Goal: Information Seeking & Learning: Find specific fact

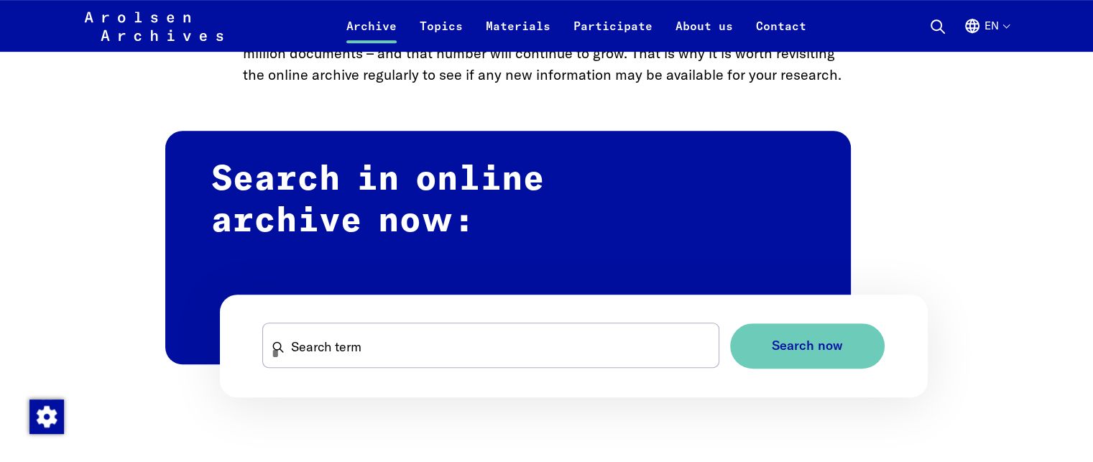
scroll to position [934, 0]
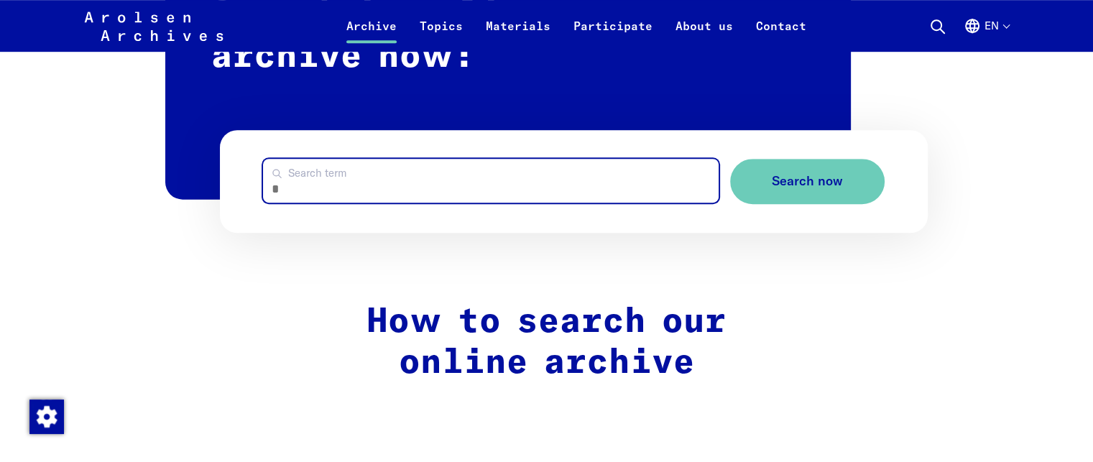
click at [317, 189] on input "Search term" at bounding box center [490, 181] width 455 height 44
paste input "**********"
type input "**********"
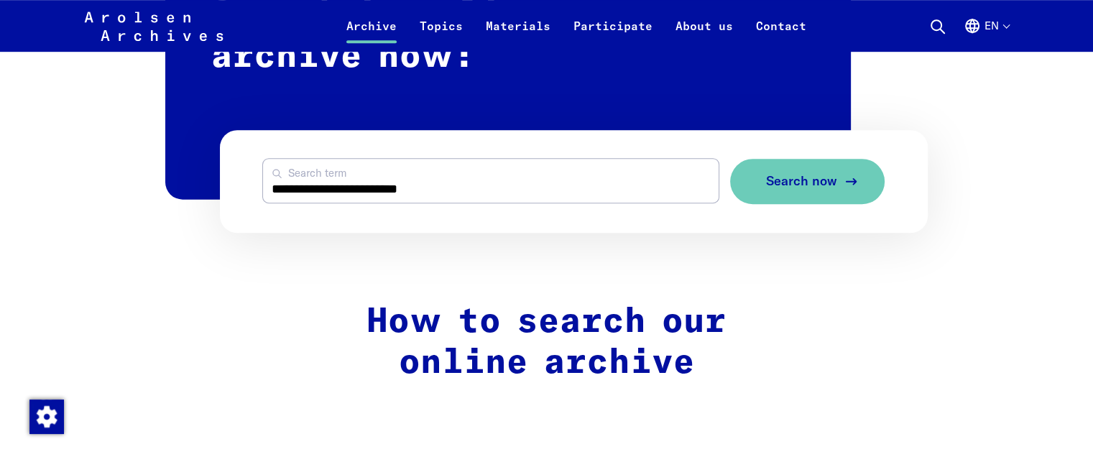
click at [793, 183] on span "Search now" at bounding box center [801, 181] width 71 height 15
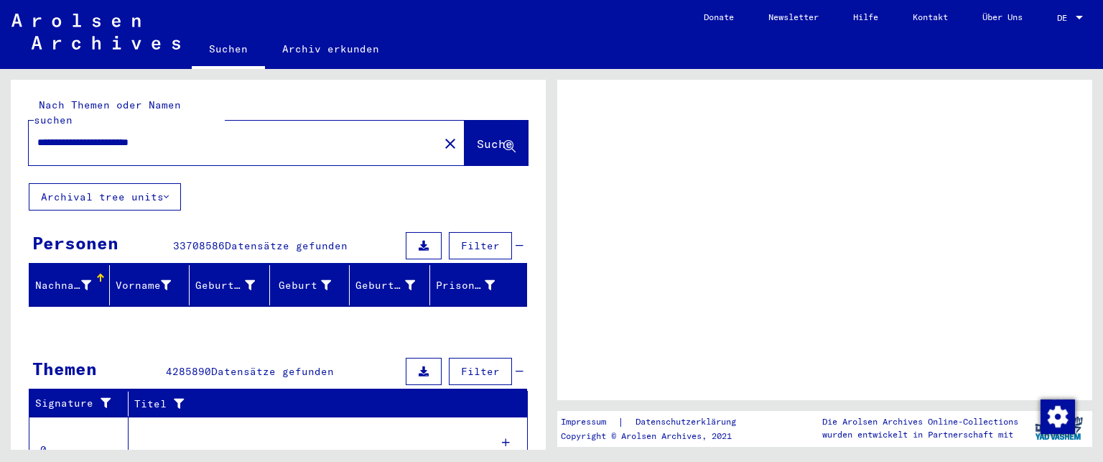
click at [1066, 17] on span "DE" at bounding box center [1065, 18] width 16 height 10
click at [1075, 17] on div at bounding box center [1079, 18] width 13 height 10
click at [1079, 17] on div at bounding box center [1079, 18] width 7 height 4
click at [1063, 17] on span "DE" at bounding box center [1065, 18] width 16 height 10
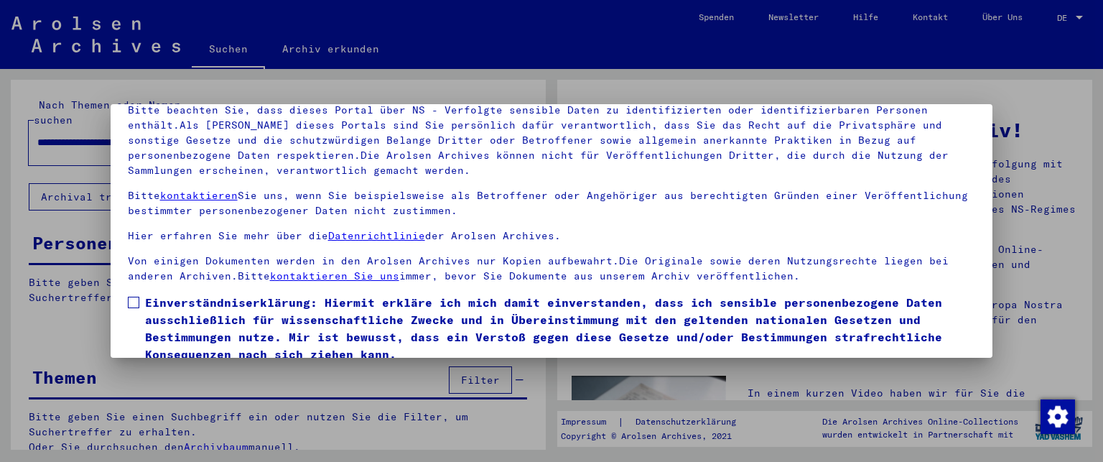
scroll to position [118, 0]
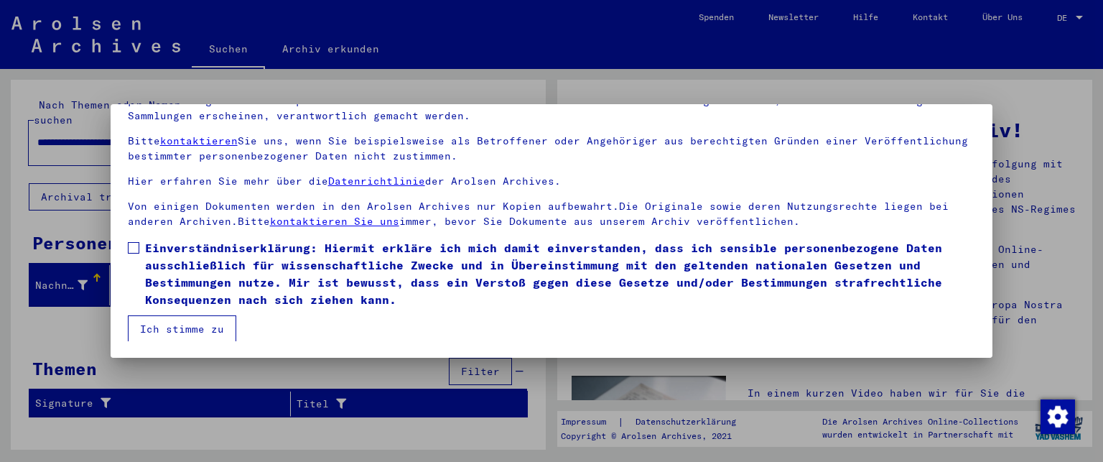
click at [130, 248] on span at bounding box center [133, 247] width 11 height 11
click at [172, 327] on button "Ich stimme zu" at bounding box center [182, 328] width 108 height 27
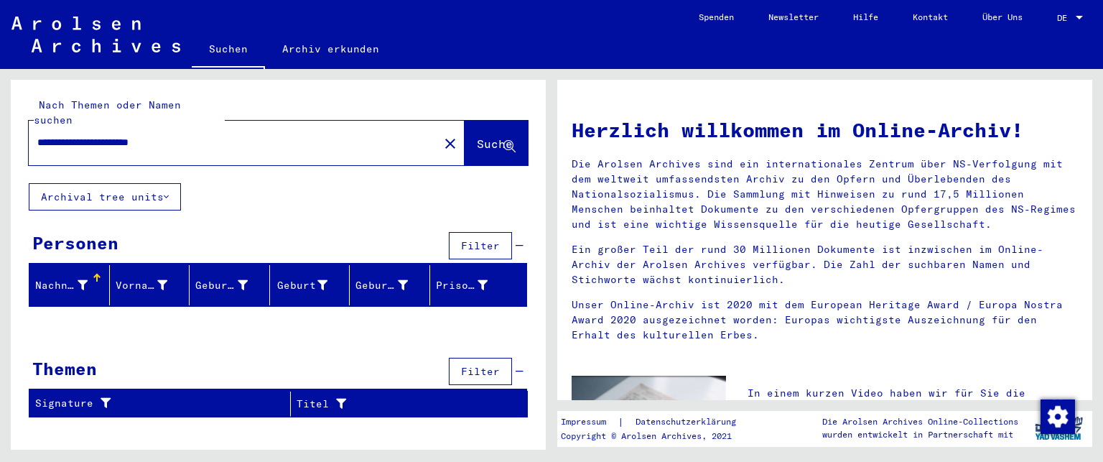
click at [1074, 17] on div at bounding box center [1079, 18] width 13 height 10
click at [1034, 22] on span "English" at bounding box center [1043, 25] width 35 height 11
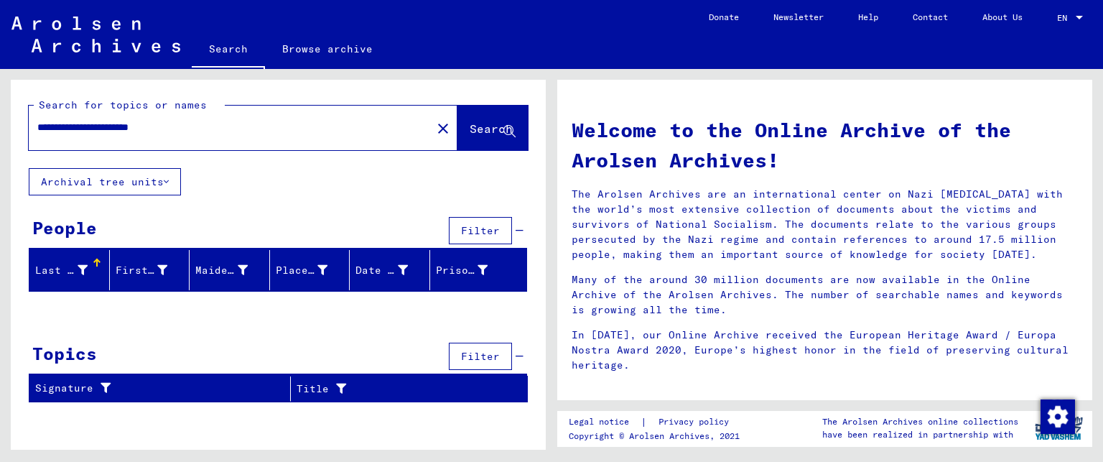
click at [295, 213] on div "People Filter" at bounding box center [278, 231] width 499 height 37
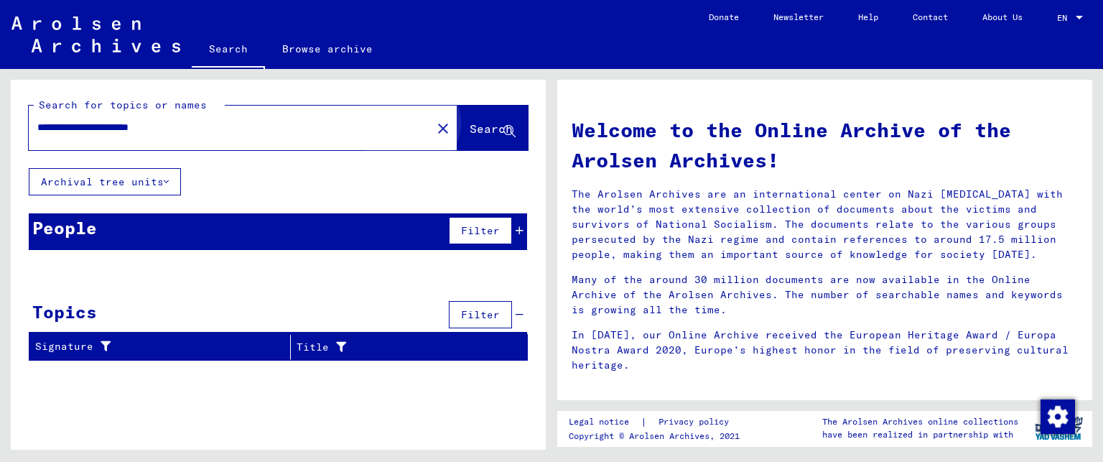
click at [468, 139] on button "Search" at bounding box center [493, 128] width 70 height 45
drag, startPoint x: 141, startPoint y: 126, endPoint x: 207, endPoint y: 128, distance: 66.1
click at [207, 128] on input "**********" at bounding box center [225, 127] width 377 height 15
click at [473, 137] on span "Search" at bounding box center [493, 129] width 46 height 15
click at [66, 125] on input "**********" at bounding box center [225, 127] width 377 height 15
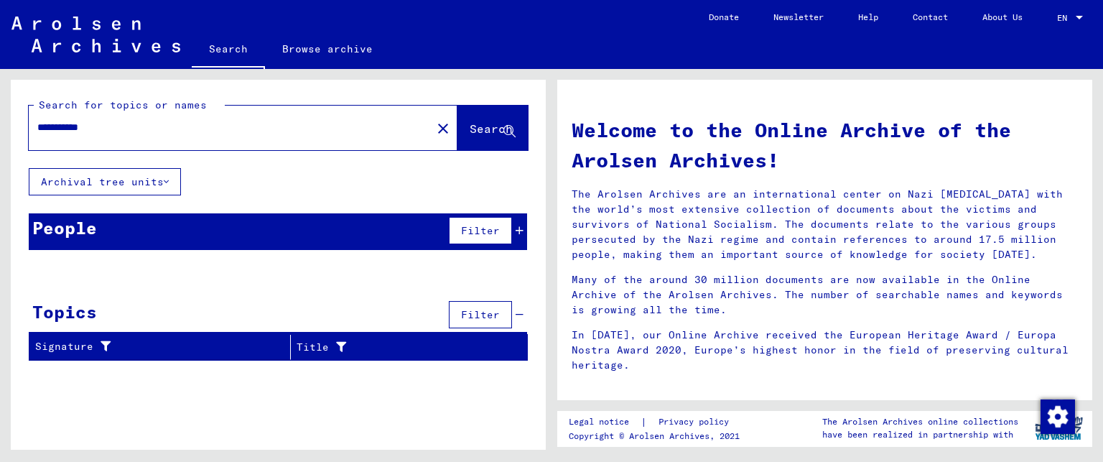
type input "**********"
click at [473, 124] on span "Search" at bounding box center [491, 128] width 43 height 14
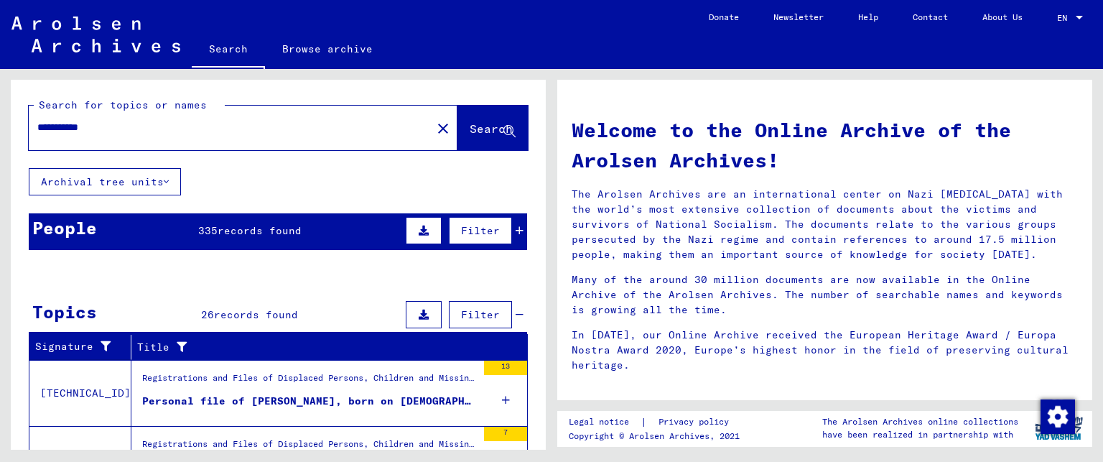
click at [227, 231] on span "records found" at bounding box center [260, 230] width 84 height 13
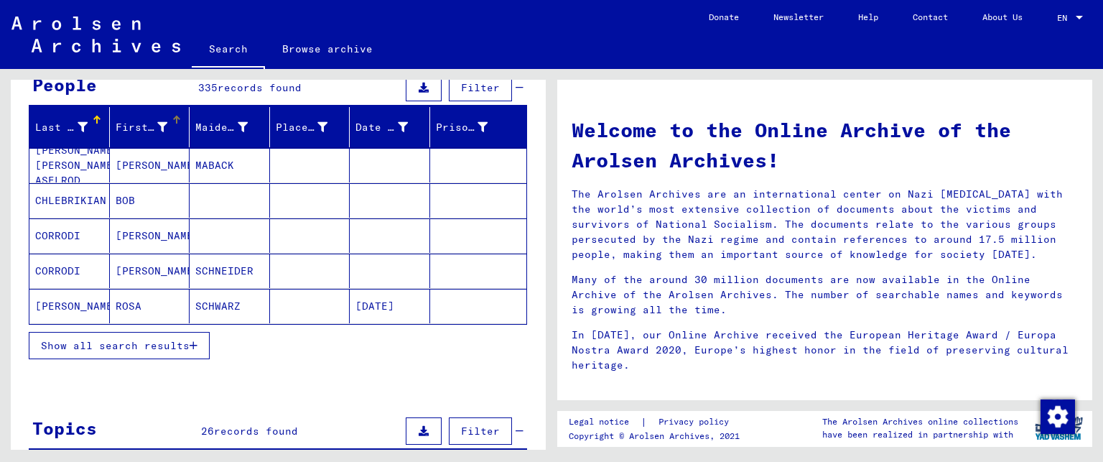
scroll to position [144, 0]
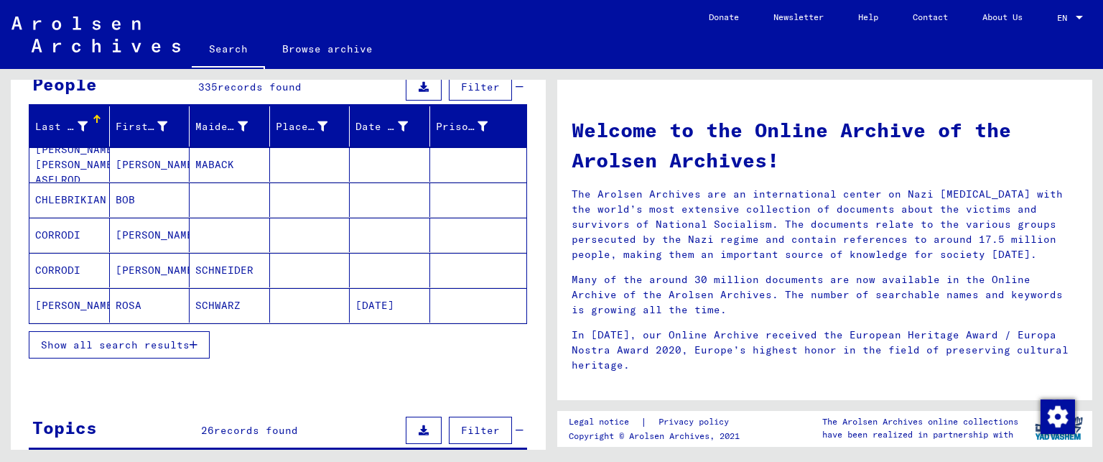
click at [118, 340] on span "Show all search results" at bounding box center [115, 344] width 149 height 13
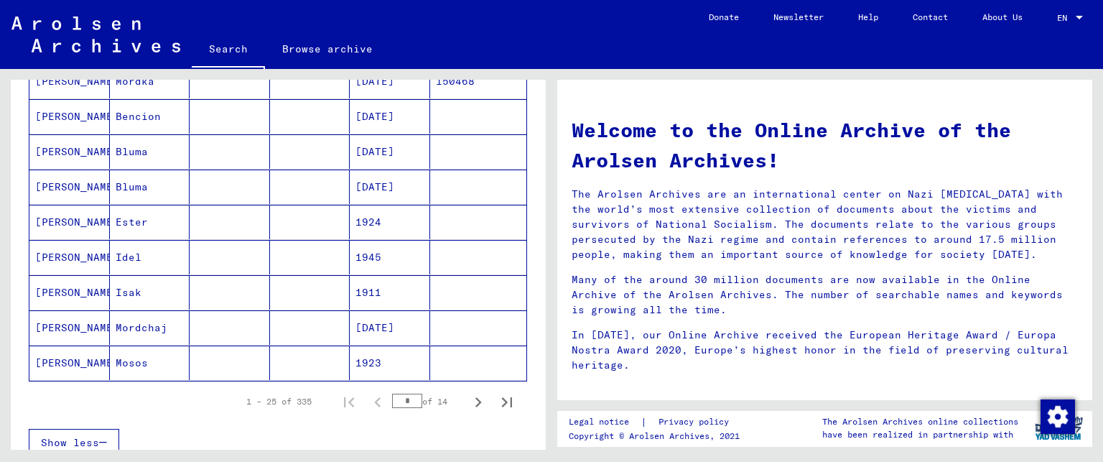
scroll to position [862, 0]
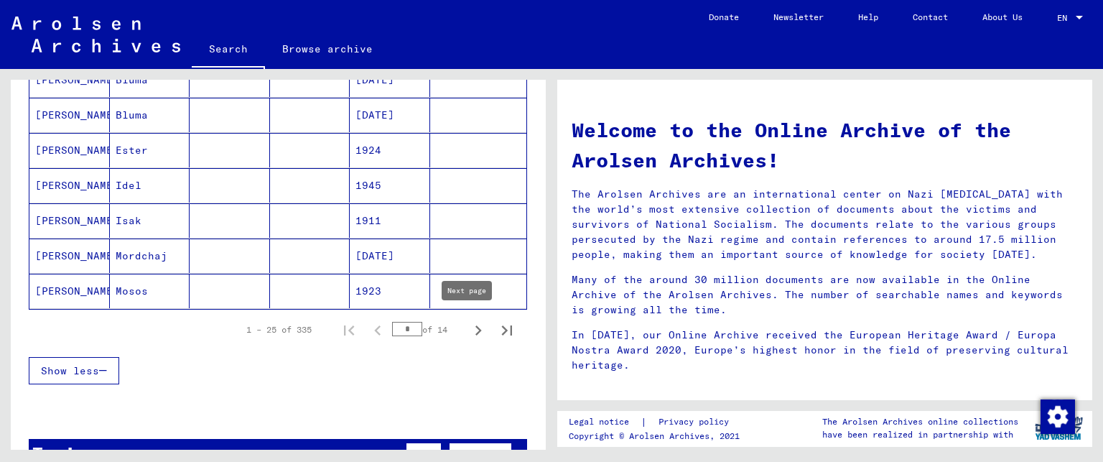
click at [468, 325] on icon "Next page" at bounding box center [478, 330] width 20 height 20
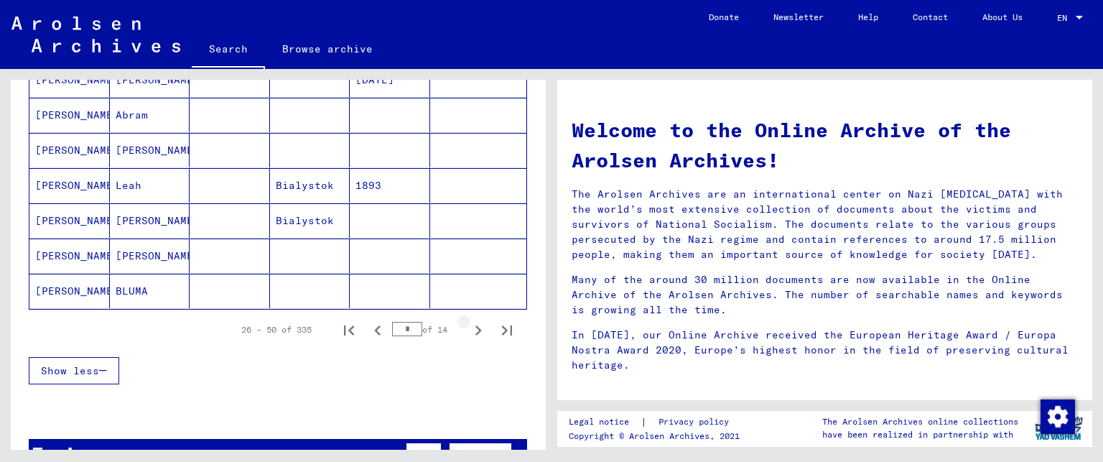
click at [468, 325] on icon "Next page" at bounding box center [478, 330] width 20 height 20
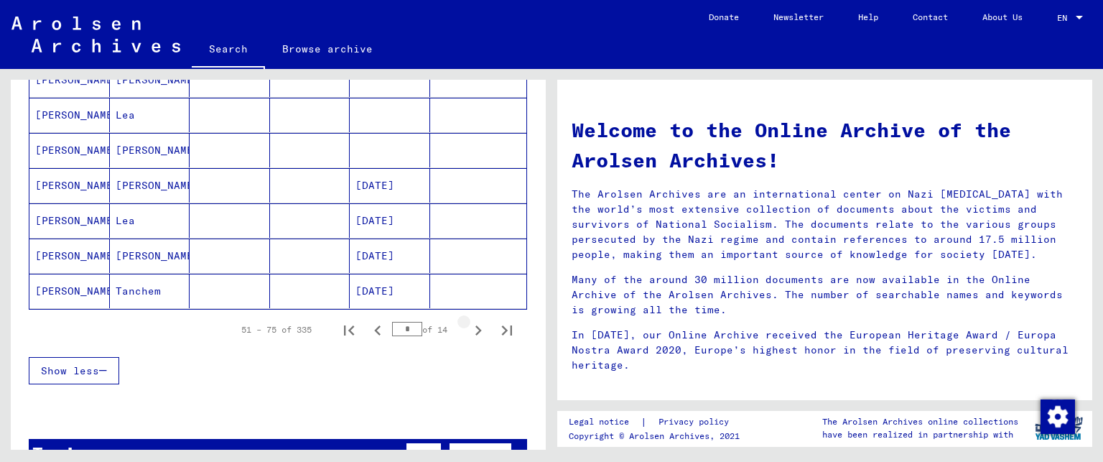
click at [468, 325] on icon "Next page" at bounding box center [478, 330] width 20 height 20
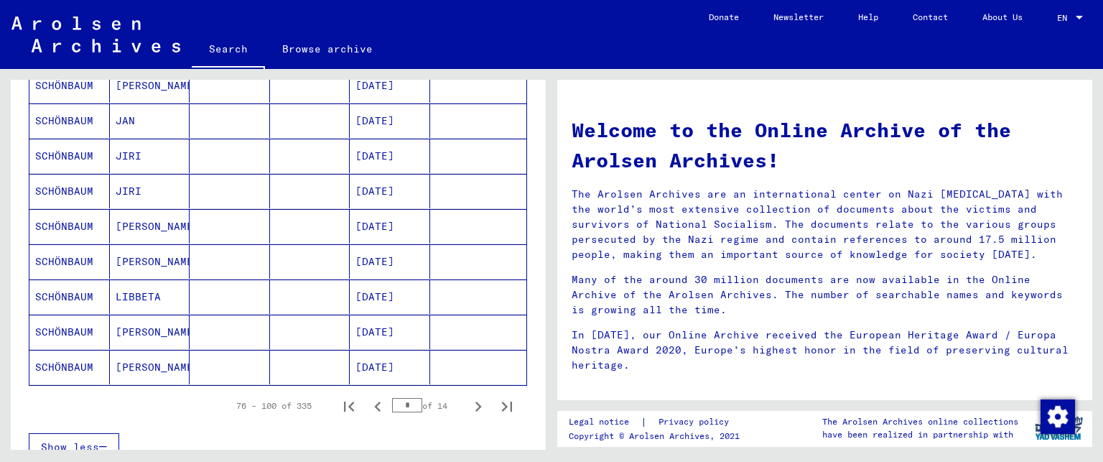
scroll to position [934, 0]
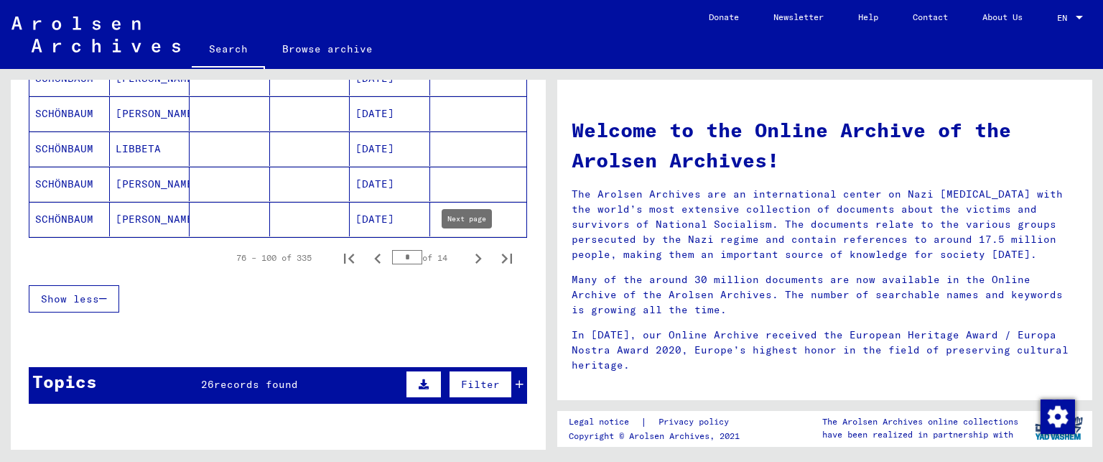
click at [468, 257] on icon "Next page" at bounding box center [478, 259] width 20 height 20
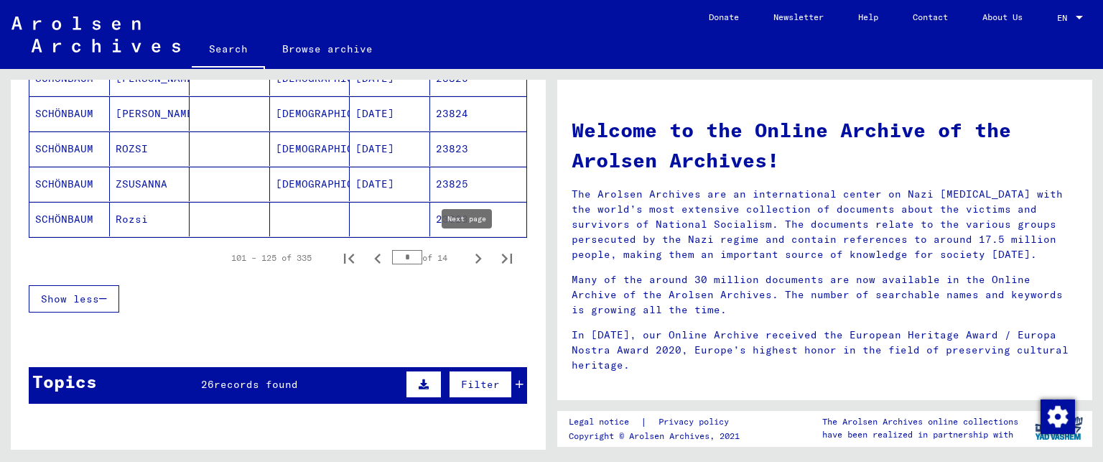
click at [468, 254] on icon "Next page" at bounding box center [478, 259] width 20 height 20
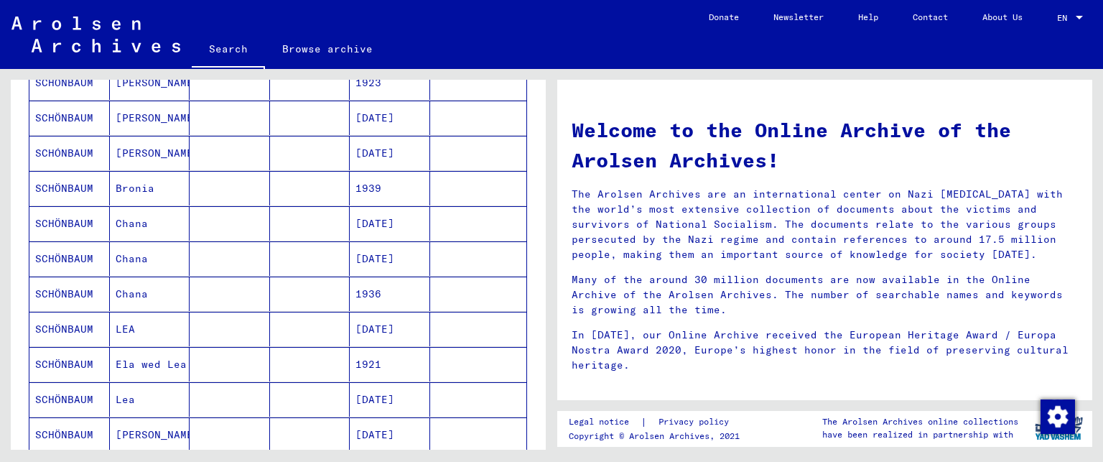
scroll to position [1006, 0]
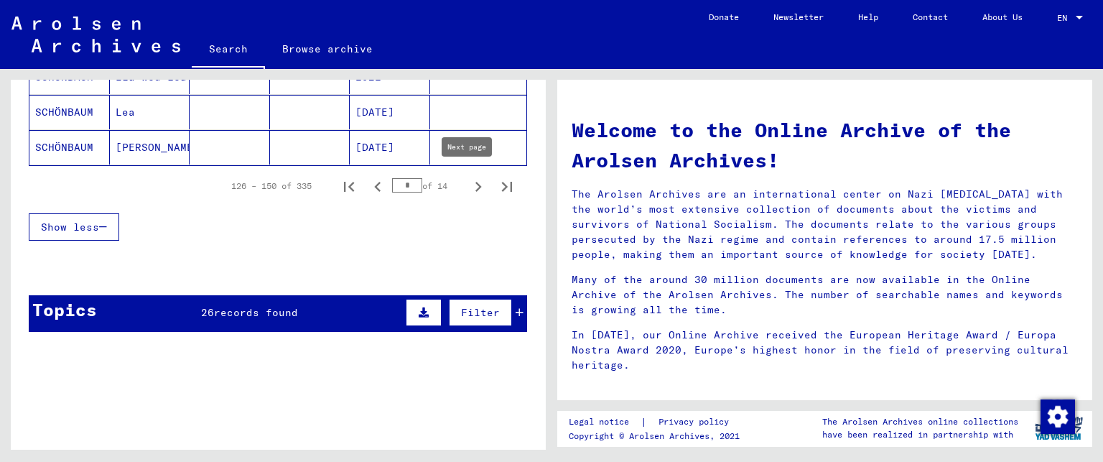
click at [468, 177] on icon "Next page" at bounding box center [478, 187] width 20 height 20
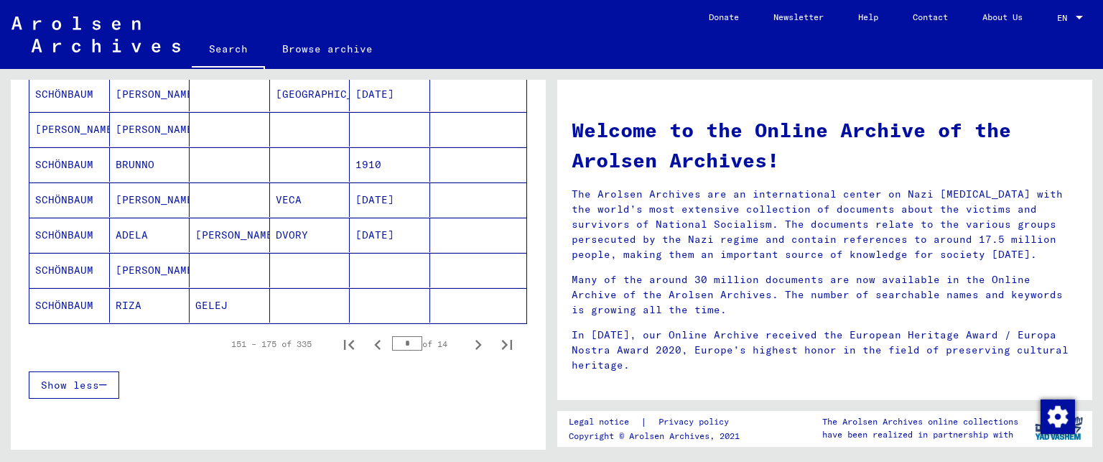
scroll to position [934, 0]
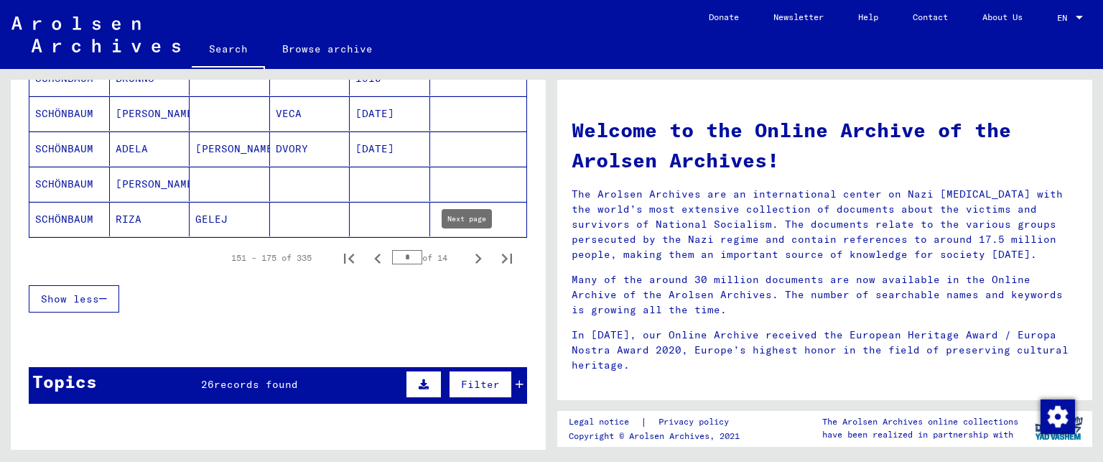
click at [468, 255] on icon "Next page" at bounding box center [478, 259] width 20 height 20
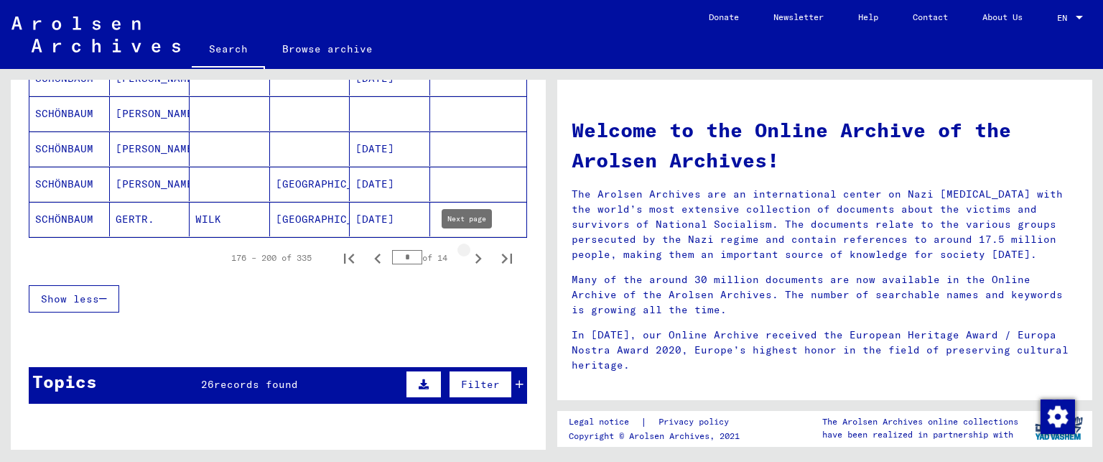
click at [470, 249] on icon "Next page" at bounding box center [478, 259] width 20 height 20
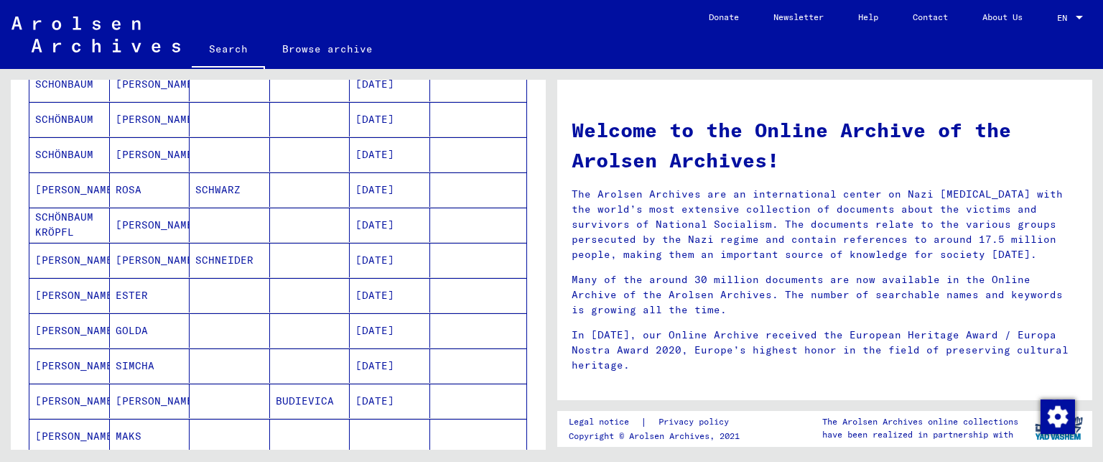
scroll to position [790, 0]
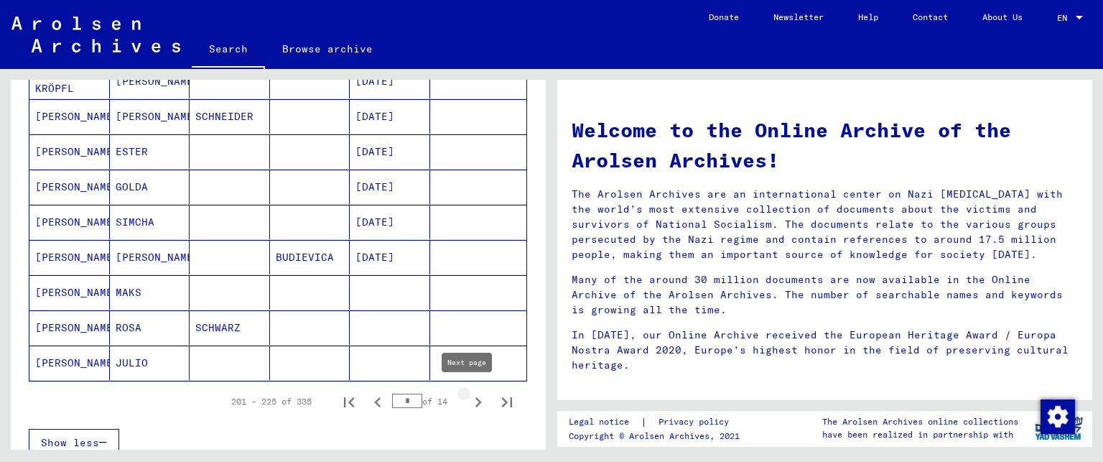
click at [471, 392] on icon "Next page" at bounding box center [478, 402] width 20 height 20
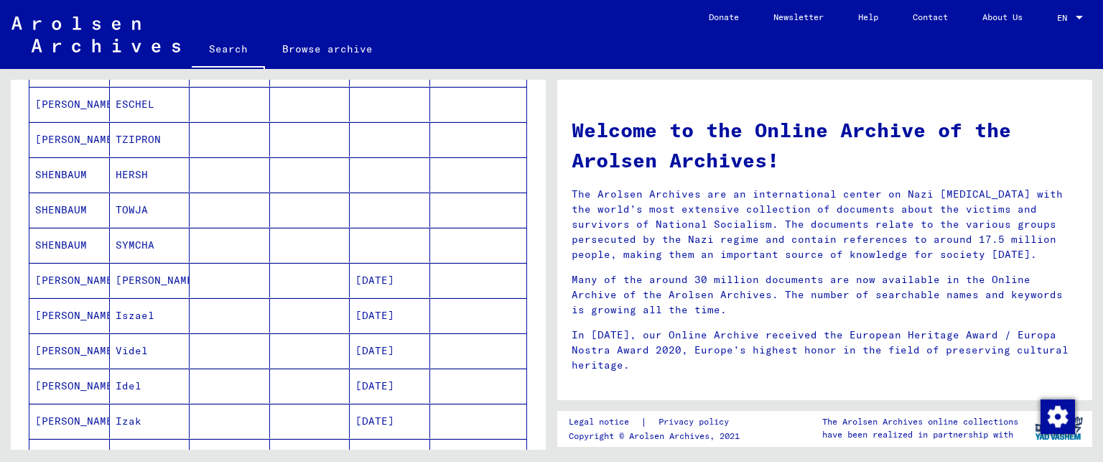
scroll to position [503, 0]
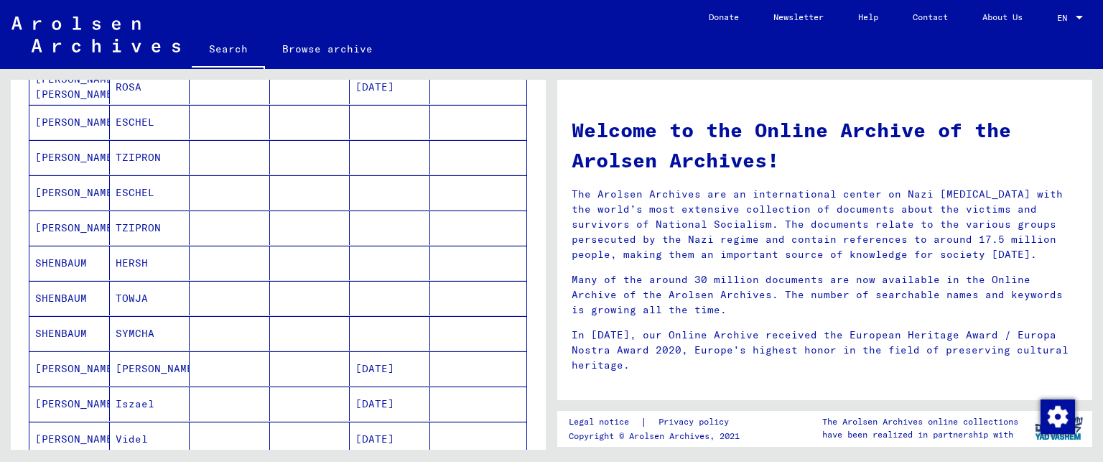
click at [114, 290] on mat-cell "TOWJA" at bounding box center [150, 298] width 80 height 34
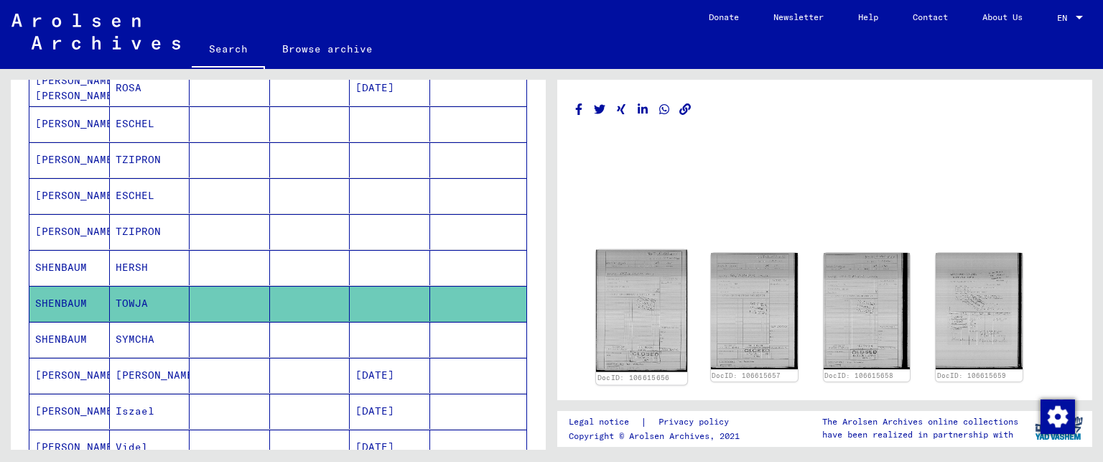
click at [649, 295] on img at bounding box center [641, 311] width 91 height 122
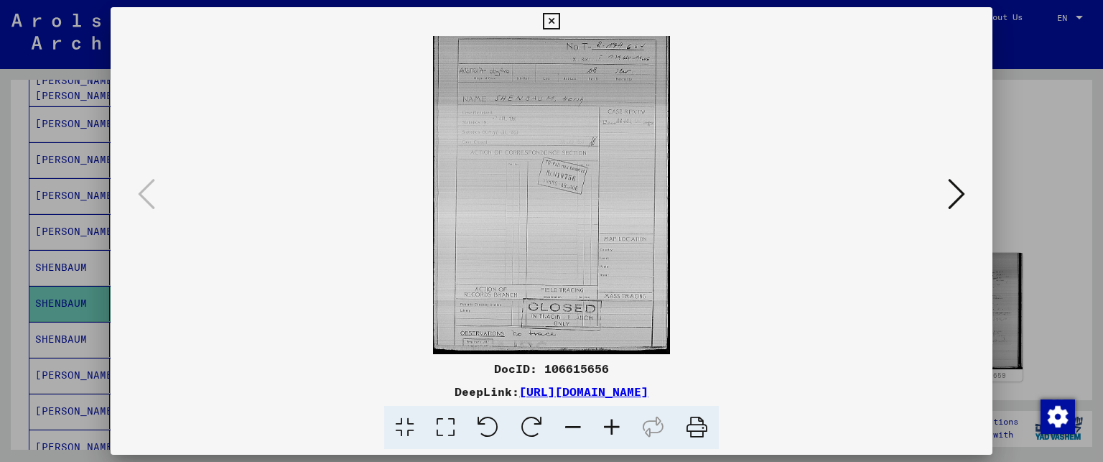
click at [960, 189] on icon at bounding box center [956, 194] width 17 height 34
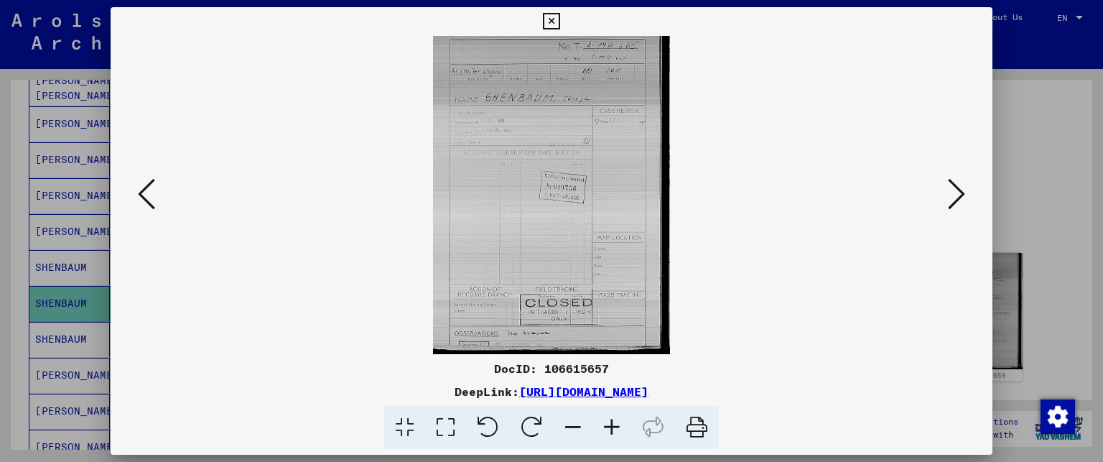
click at [960, 189] on icon at bounding box center [956, 194] width 17 height 34
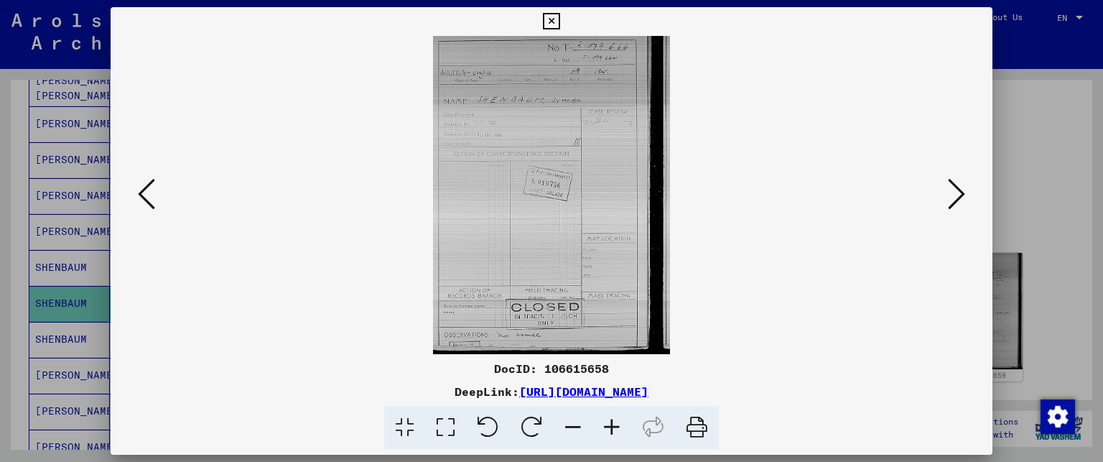
click at [960, 189] on icon at bounding box center [956, 194] width 17 height 34
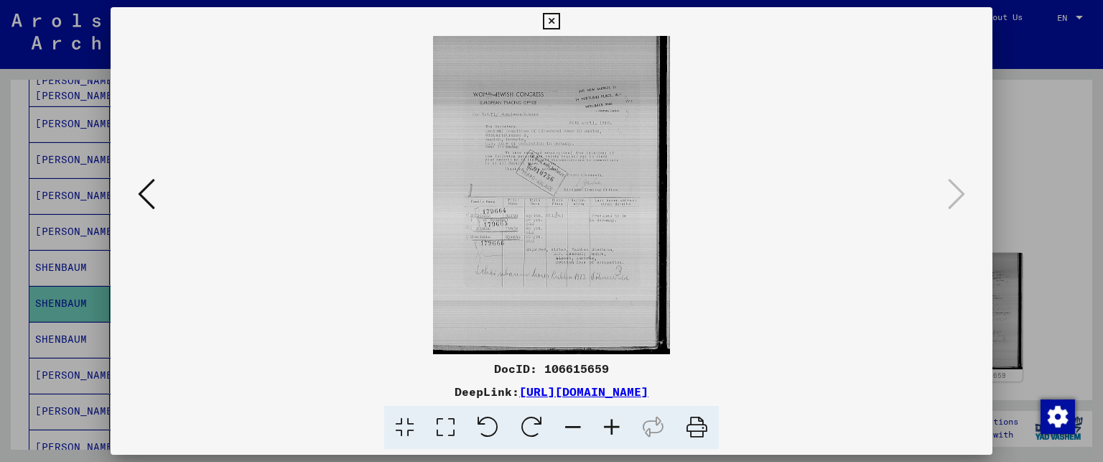
click at [547, 24] on icon at bounding box center [551, 21] width 17 height 17
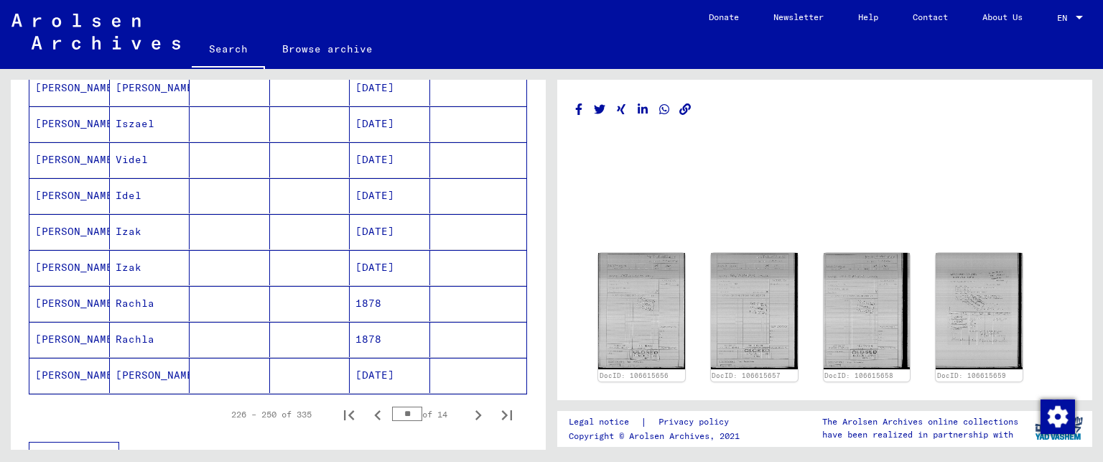
scroll to position [1011, 0]
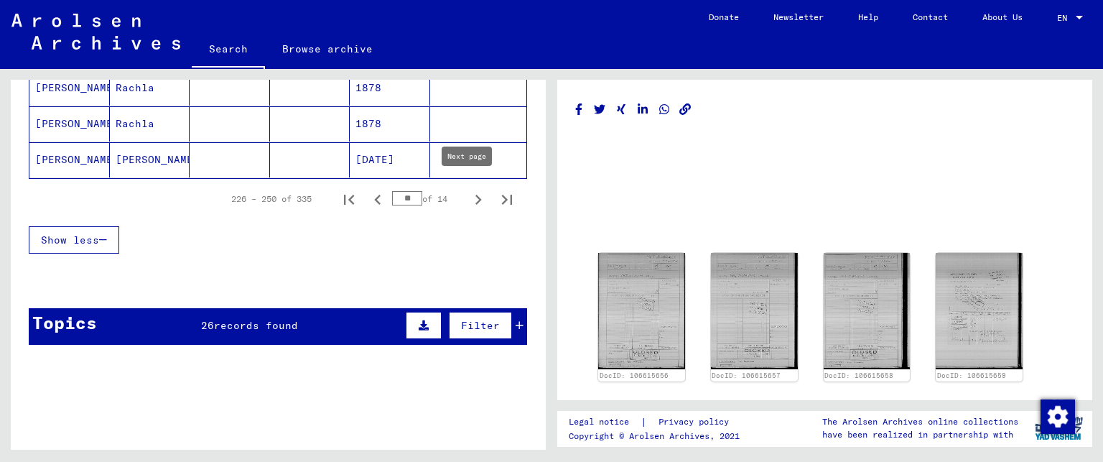
click at [470, 192] on icon "Next page" at bounding box center [478, 200] width 20 height 20
type input "**"
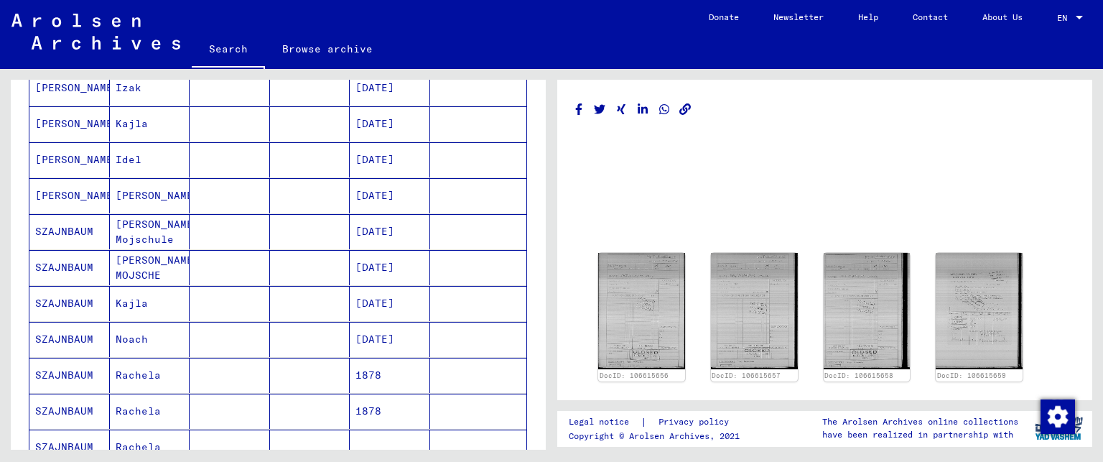
scroll to position [508, 0]
